Goal: Information Seeking & Learning: Learn about a topic

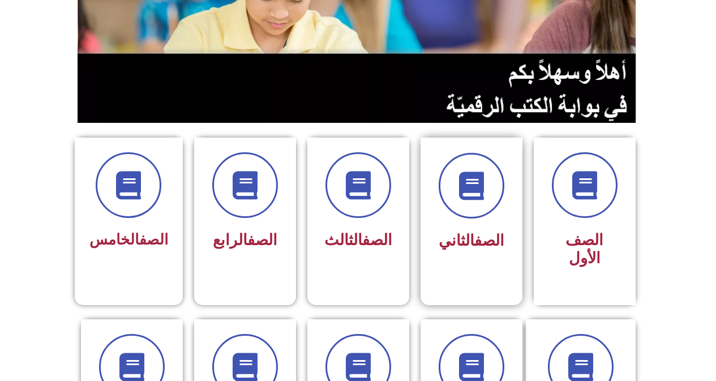
scroll to position [170, 0]
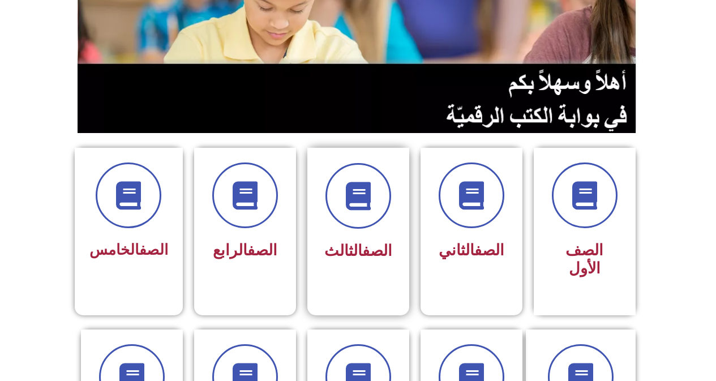
click at [375, 269] on div "الصف الثالث" at bounding box center [358, 223] width 102 height 150
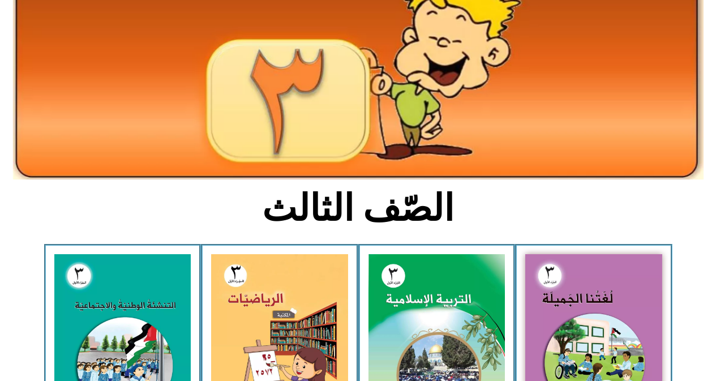
scroll to position [170, 0]
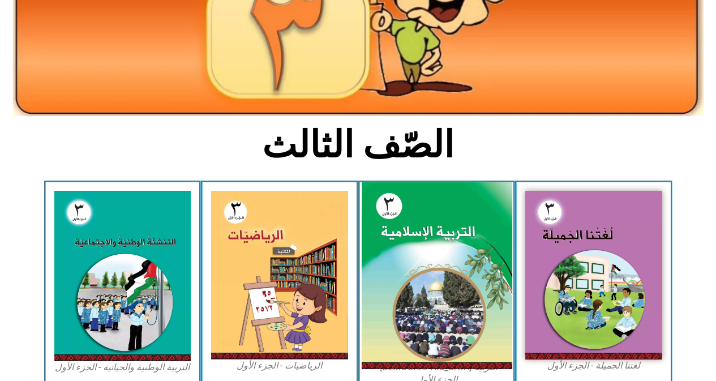
click at [390, 279] on img at bounding box center [436, 275] width 151 height 187
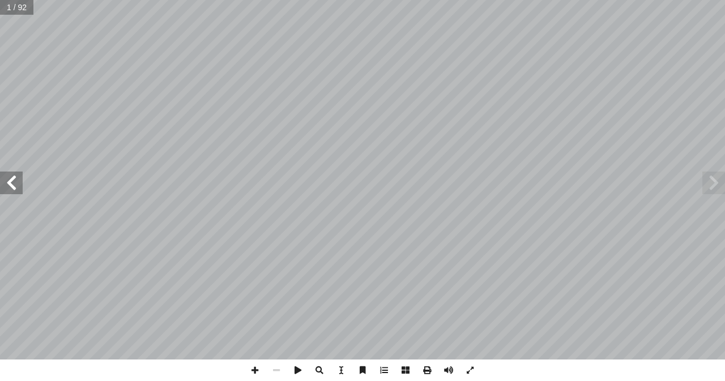
click at [7, 181] on span at bounding box center [11, 183] width 23 height 23
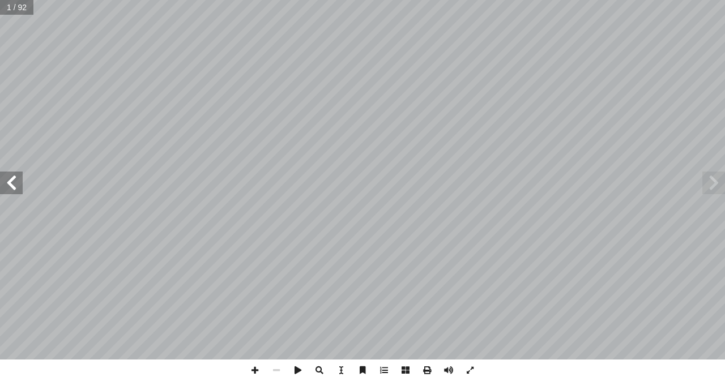
click at [7, 181] on span at bounding box center [11, 183] width 23 height 23
click at [12, 180] on span at bounding box center [11, 183] width 23 height 23
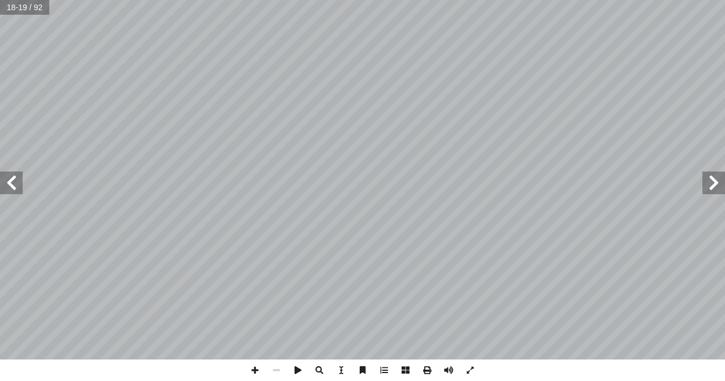
click at [12, 180] on span at bounding box center [11, 183] width 23 height 23
click at [17, 177] on span at bounding box center [11, 183] width 23 height 23
click at [8, 181] on span at bounding box center [11, 183] width 23 height 23
click at [11, 181] on span at bounding box center [11, 183] width 23 height 23
click at [255, 370] on span at bounding box center [255, 371] width 22 height 22
